Goal: Information Seeking & Learning: Find specific fact

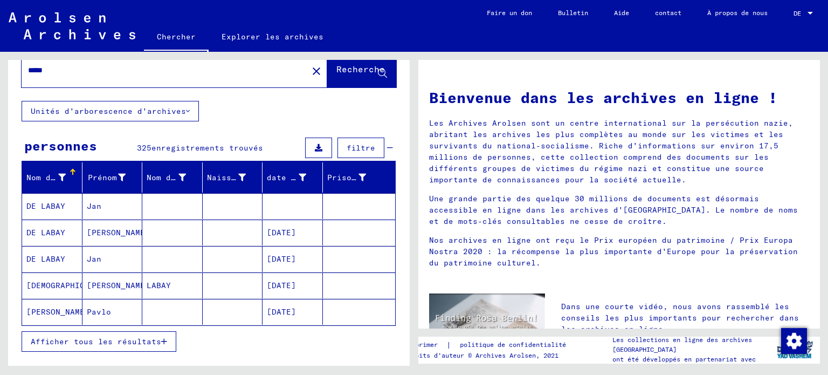
scroll to position [54, 0]
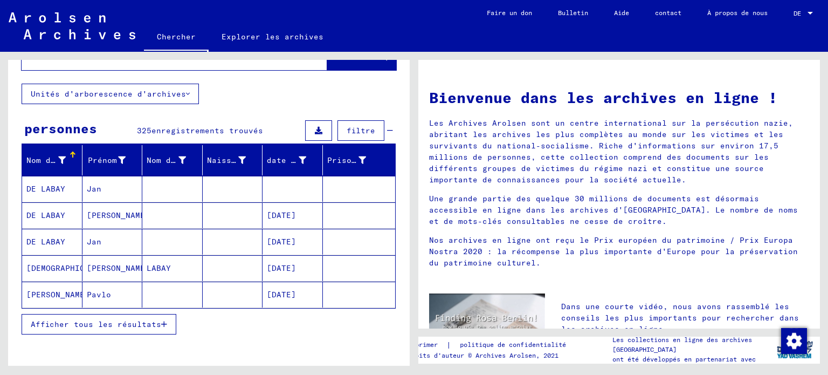
click at [72, 329] on font "Afficher tous les résultats" at bounding box center [96, 324] width 130 height 10
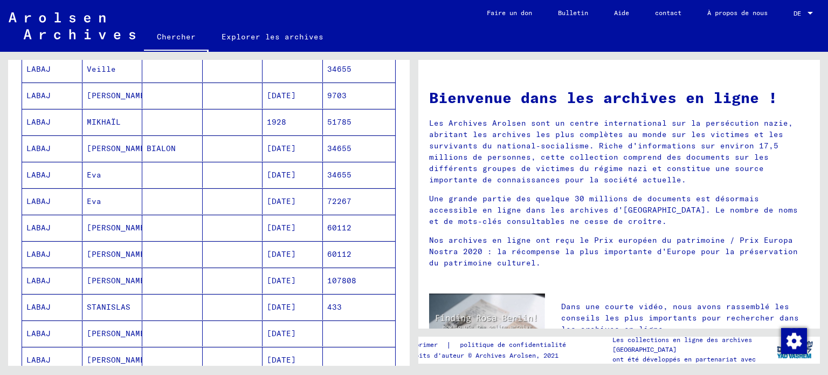
scroll to position [377, 0]
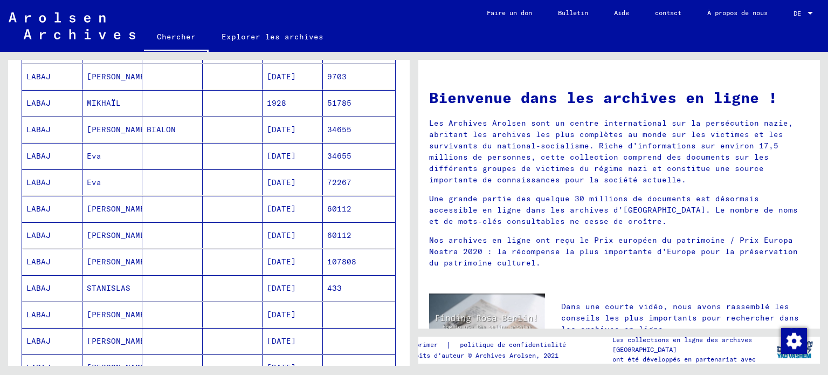
click at [48, 240] on font "LABAJ" at bounding box center [38, 235] width 24 height 10
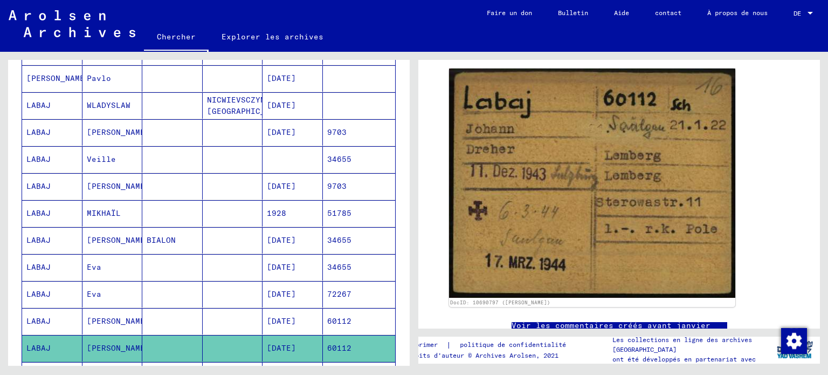
scroll to position [164, 0]
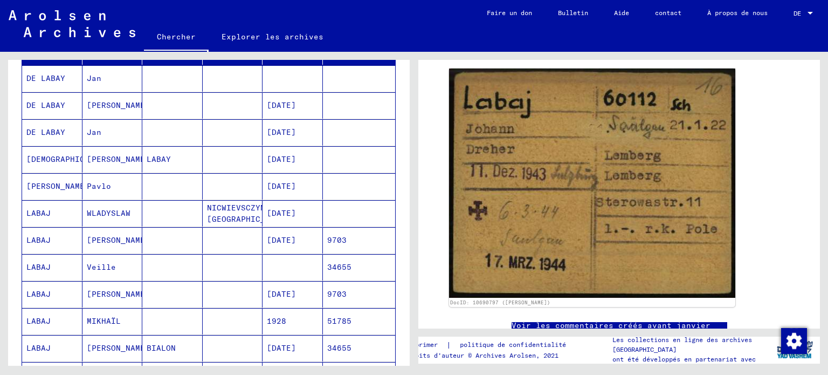
click at [47, 245] on font "LABAJ" at bounding box center [38, 240] width 24 height 10
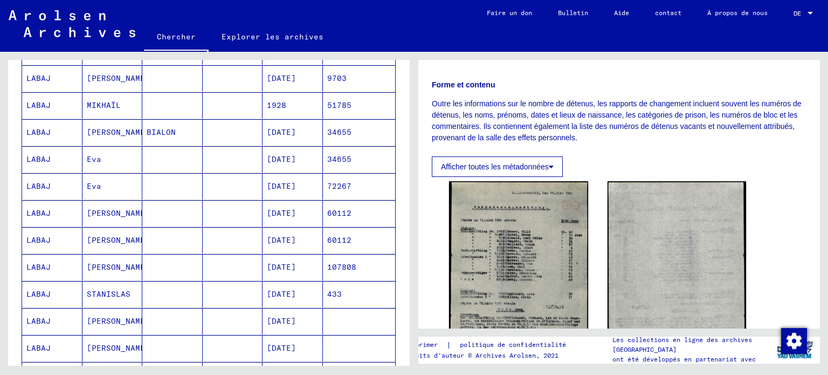
scroll to position [162, 0]
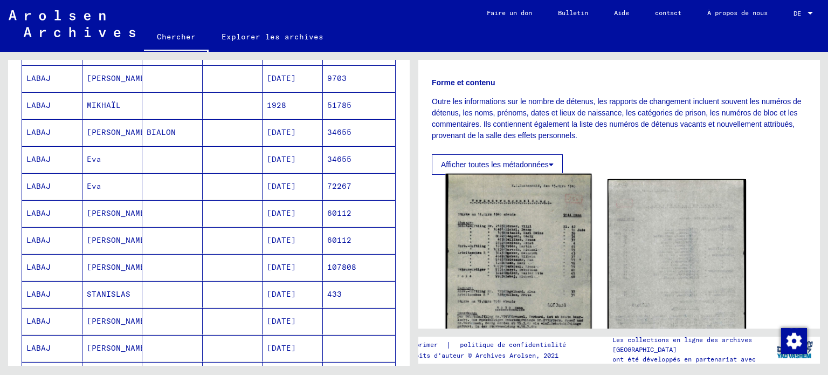
click at [521, 288] on img at bounding box center [518, 284] width 145 height 221
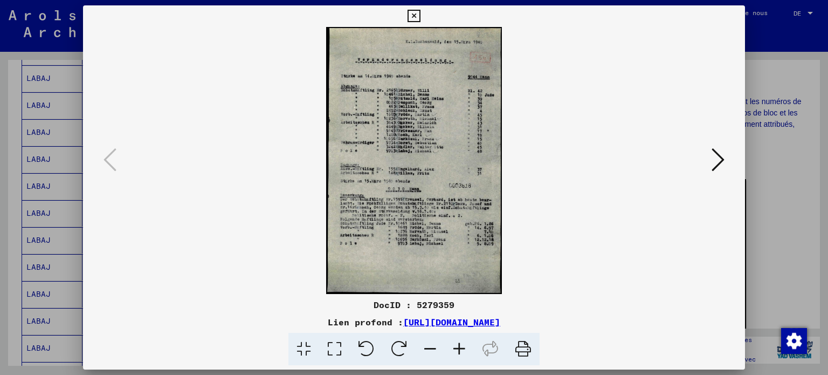
click at [319, 357] on icon at bounding box center [334, 348] width 31 height 33
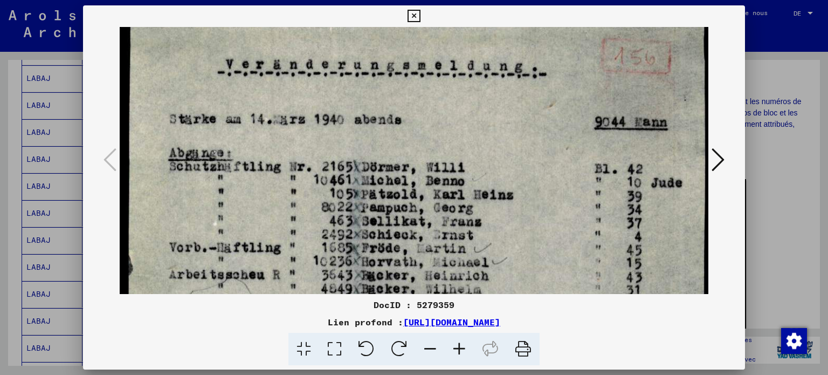
drag, startPoint x: 372, startPoint y: 242, endPoint x: 376, endPoint y: 171, distance: 71.2
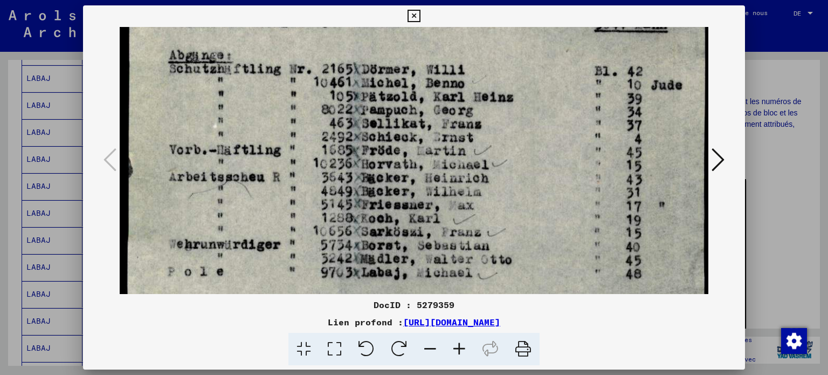
drag, startPoint x: 396, startPoint y: 234, endPoint x: 413, endPoint y: 123, distance: 111.7
click at [413, 124] on img at bounding box center [414, 304] width 589 height 895
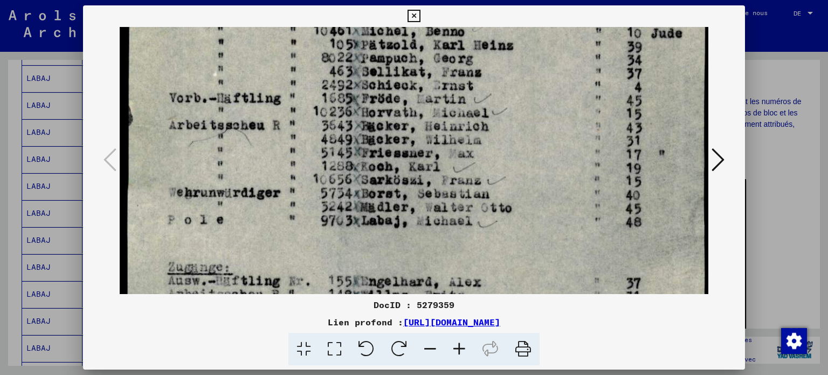
drag, startPoint x: 405, startPoint y: 199, endPoint x: 413, endPoint y: 112, distance: 88.2
click at [411, 112] on img at bounding box center [414, 252] width 589 height 895
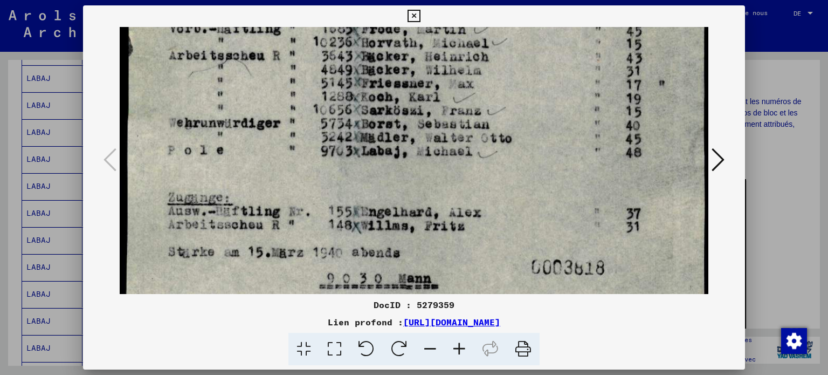
scroll to position [292, 0]
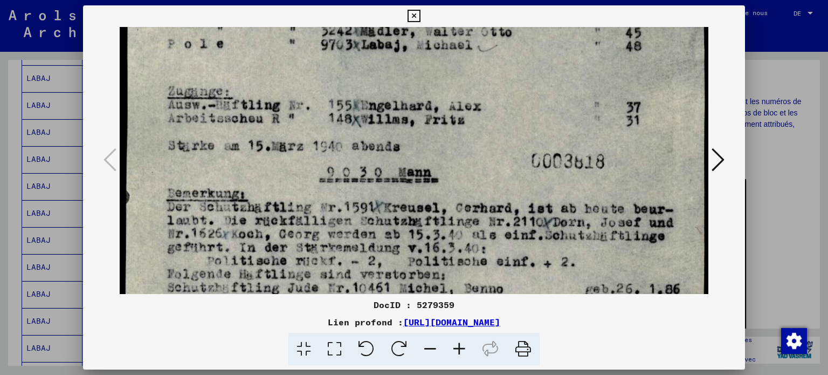
drag, startPoint x: 410, startPoint y: 192, endPoint x: 439, endPoint y: 84, distance: 112.7
click at [439, 84] on img at bounding box center [414, 77] width 589 height 895
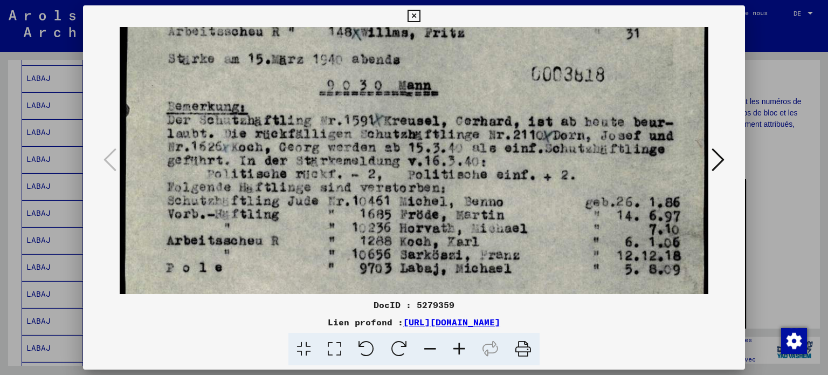
drag, startPoint x: 453, startPoint y: 188, endPoint x: 457, endPoint y: 103, distance: 85.3
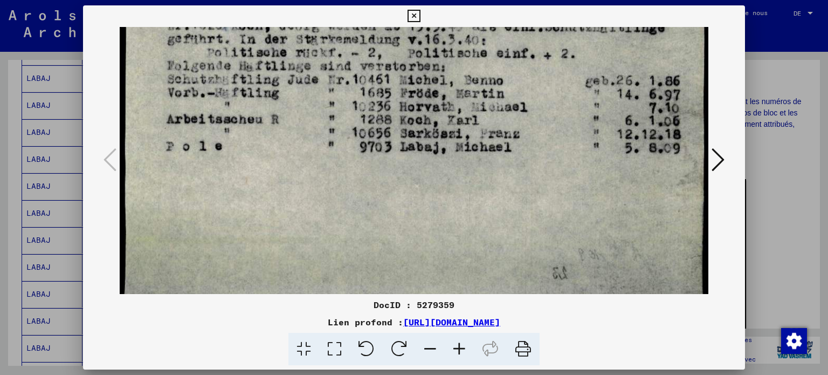
drag, startPoint x: 464, startPoint y: 186, endPoint x: 462, endPoint y: 45, distance: 141.2
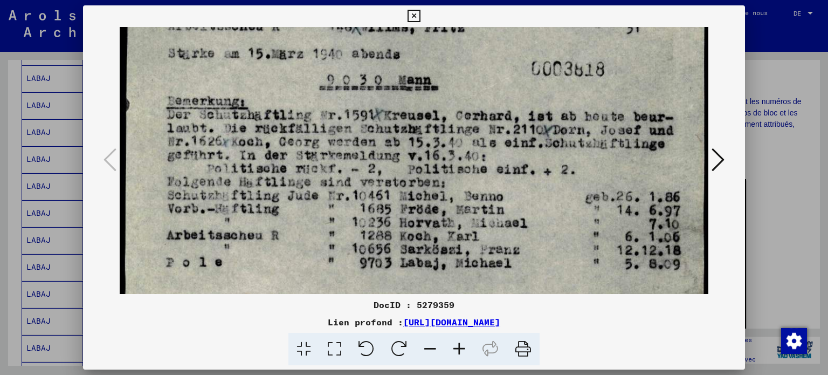
drag, startPoint x: 459, startPoint y: 120, endPoint x: 453, endPoint y: 237, distance: 116.5
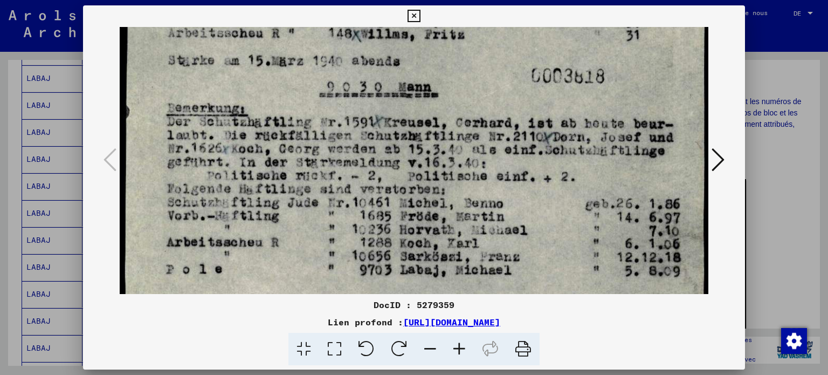
scroll to position [480, 0]
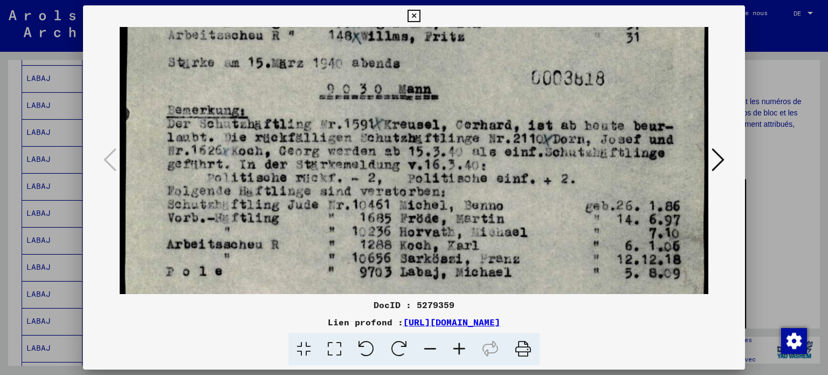
drag, startPoint x: 474, startPoint y: 135, endPoint x: 474, endPoint y: 146, distance: 10.8
click at [719, 158] on icon at bounding box center [717, 160] width 13 height 26
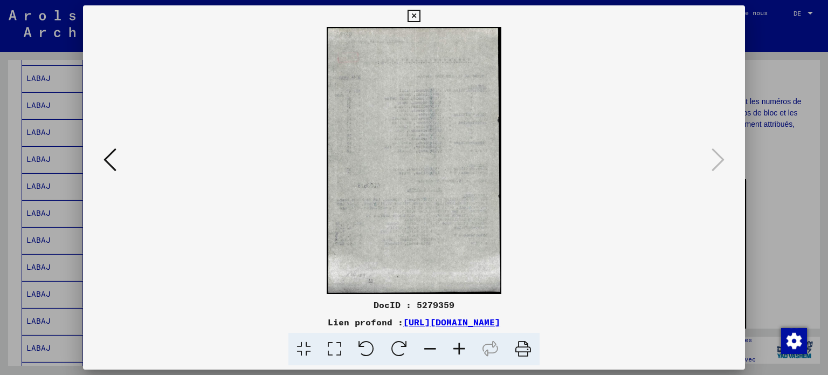
scroll to position [0, 0]
click at [434, 190] on img at bounding box center [414, 160] width 589 height 267
